Goal: Find specific page/section: Find specific page/section

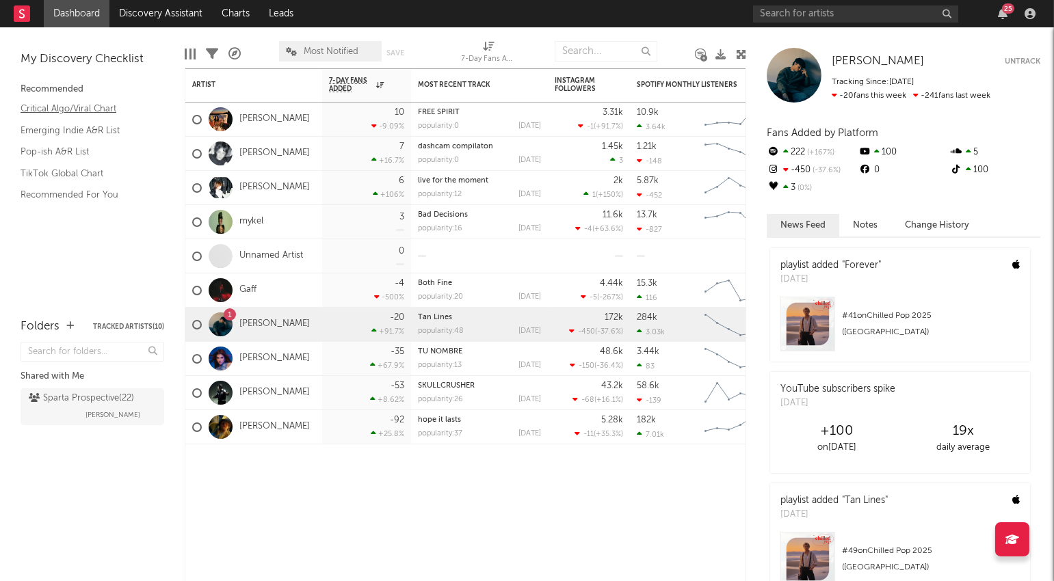
click at [105, 103] on link "Critical Algo/Viral Chart" at bounding box center [86, 108] width 130 height 15
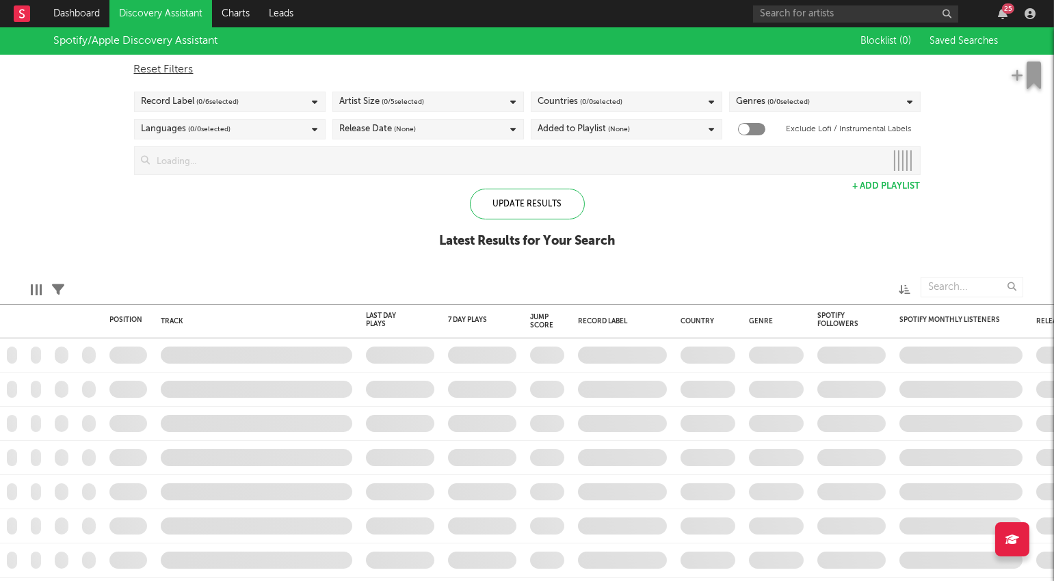
checkbox input "true"
